Goal: Book appointment/travel/reservation

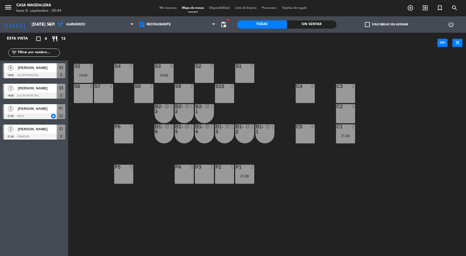
click at [243, 169] on div at bounding box center [244, 167] width 9 height 5
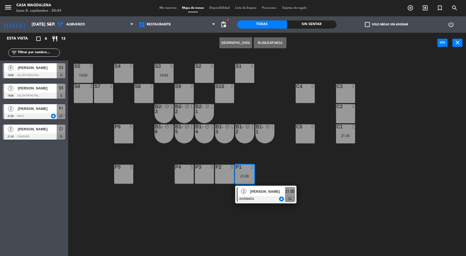
click at [289, 191] on span "21:00" at bounding box center [290, 191] width 9 height 7
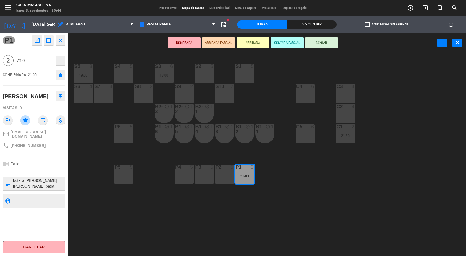
click at [360, 208] on div "S5 3 19:00 S4 5 S3 6 18:00 S2 5 S1 5 S6 4 S7 4 S8 2 S9 2 S10 2 C3 4 C4 6 C2 4 B…" at bounding box center [269, 155] width 393 height 203
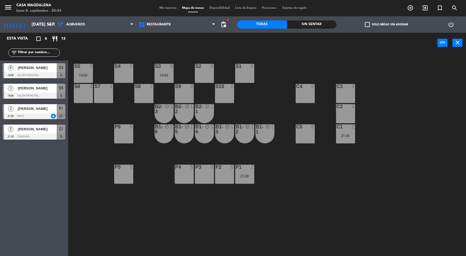
click at [32, 23] on input "[DATE] sep." at bounding box center [58, 24] width 58 height 11
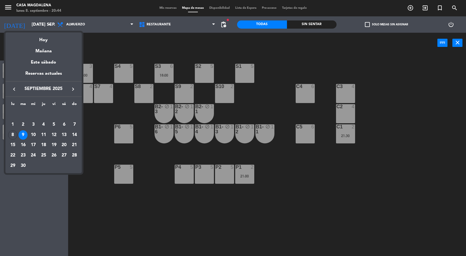
click at [49, 38] on div "Hoy" at bounding box center [43, 37] width 76 height 11
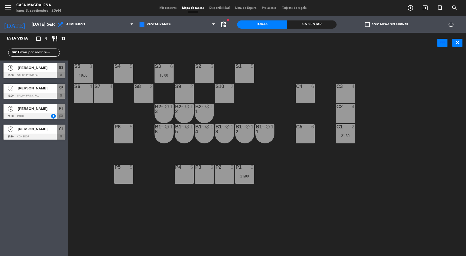
type input "lun. [DATE]"
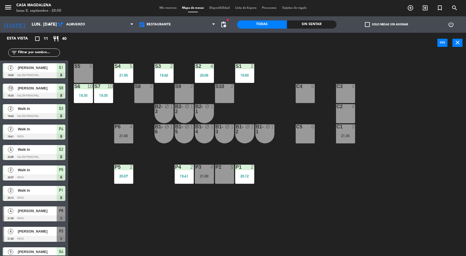
click at [317, 23] on div "Sin sentar" at bounding box center [312, 24] width 50 height 8
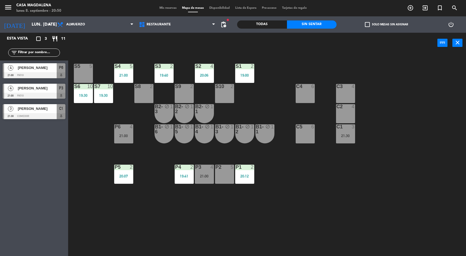
click at [50, 69] on span "[PERSON_NAME]" at bounding box center [37, 68] width 39 height 6
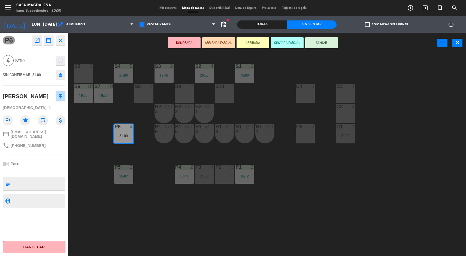
click at [328, 45] on button "SENTAR" at bounding box center [321, 42] width 33 height 11
